Goal: Information Seeking & Learning: Learn about a topic

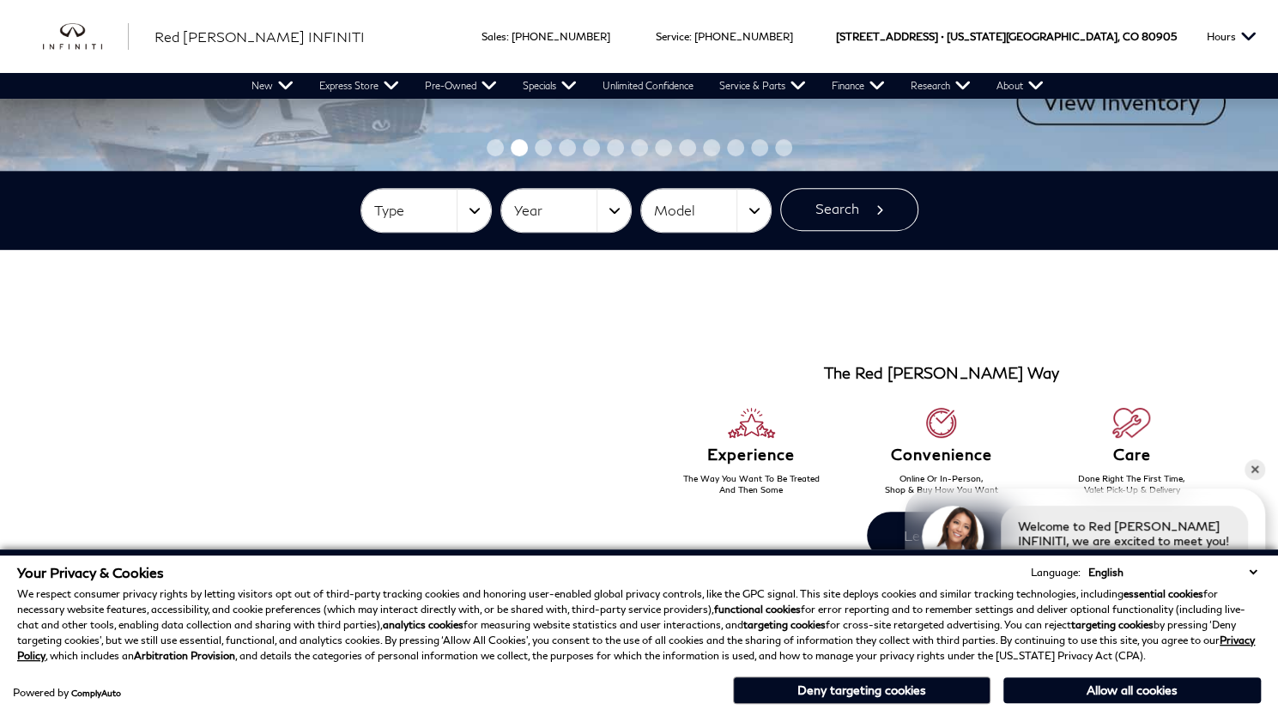
scroll to position [423, 0]
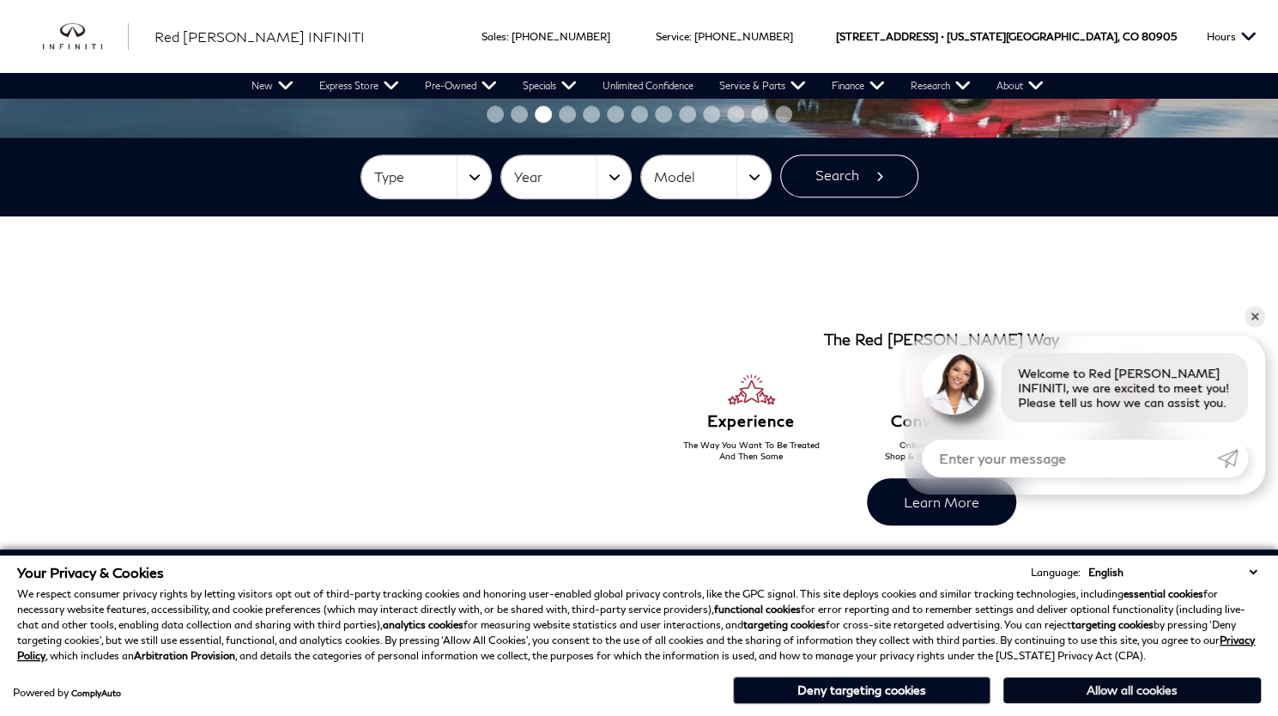
click at [1123, 687] on button "Allow all cookies" at bounding box center [1131, 690] width 257 height 26
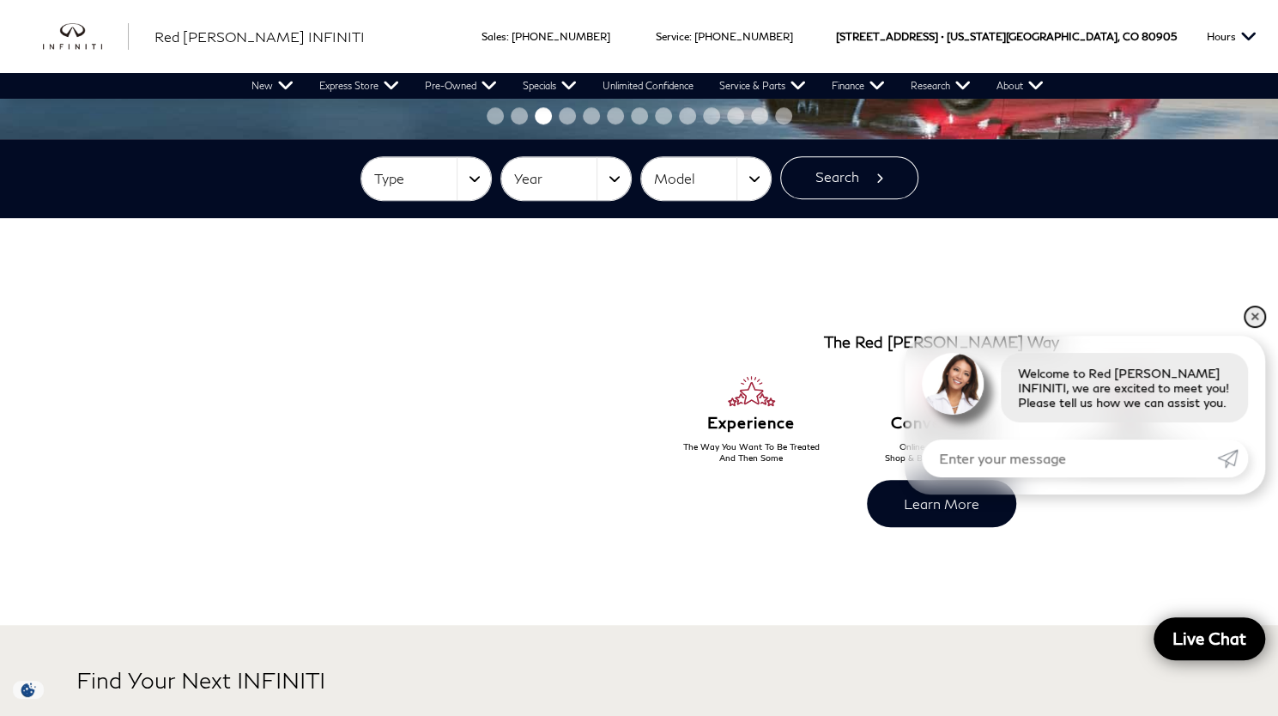
click at [1256, 315] on link "✕" at bounding box center [1254, 316] width 21 height 21
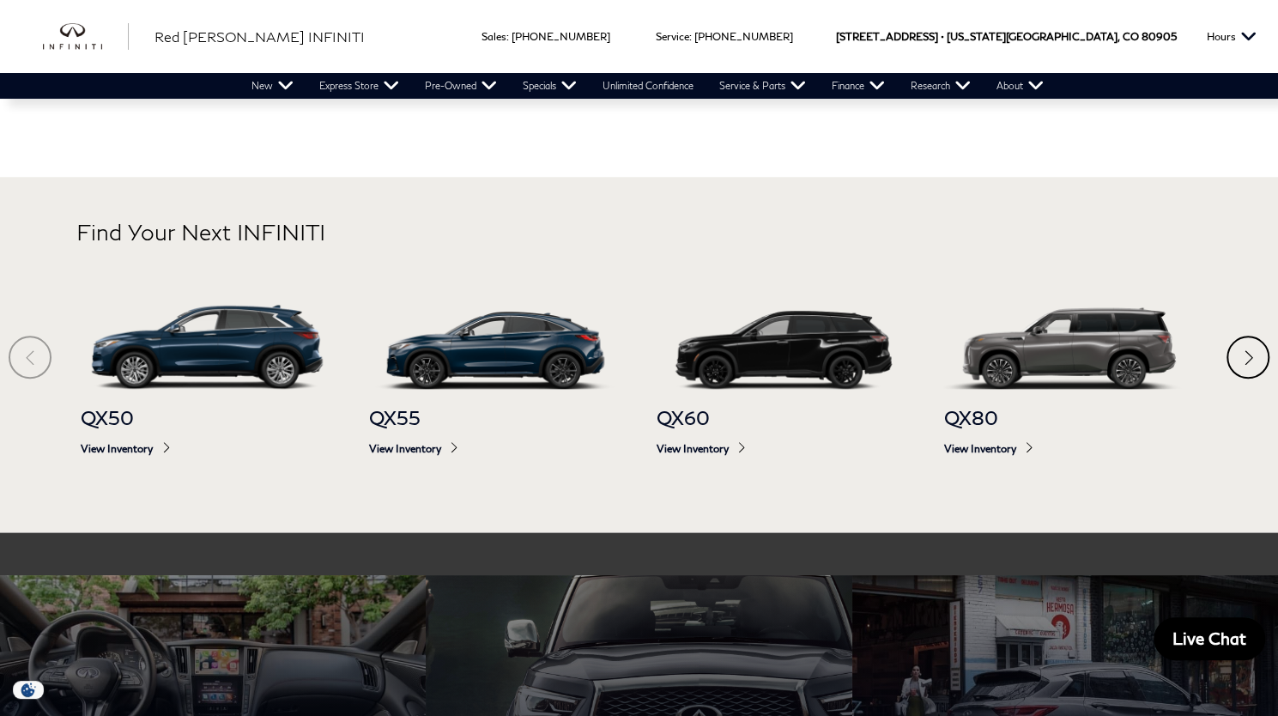
scroll to position [880, 0]
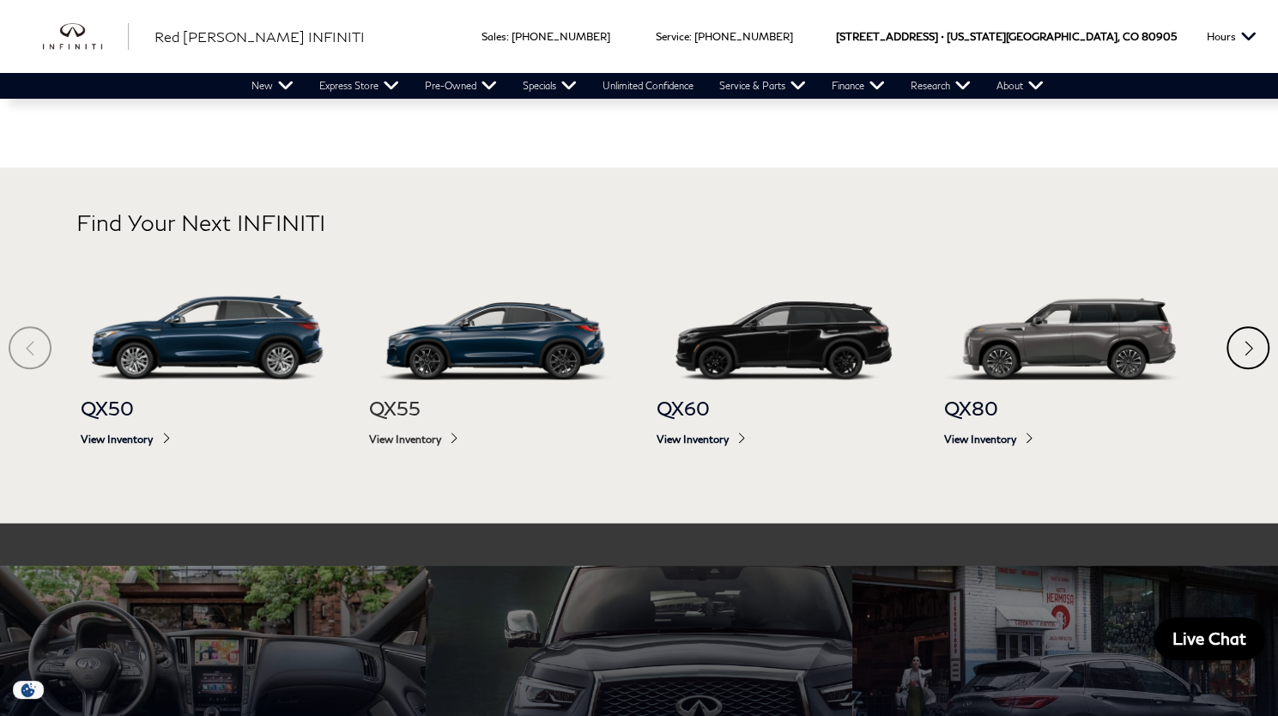
click at [501, 326] on img at bounding box center [494, 337] width 253 height 84
